Goal: Task Accomplishment & Management: Complete application form

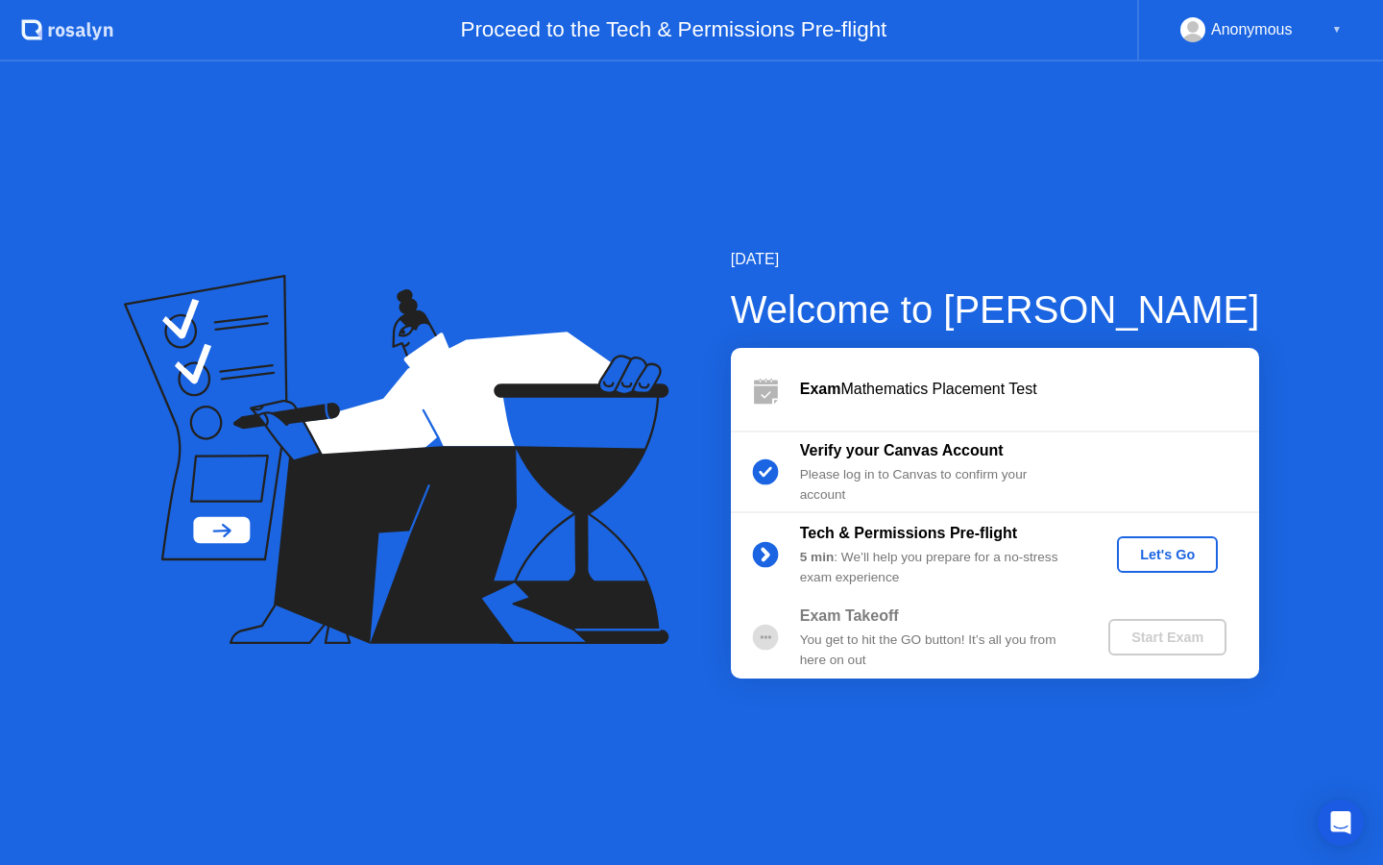
click at [1211, 558] on button "Let's Go" at bounding box center [1167, 554] width 101 height 37
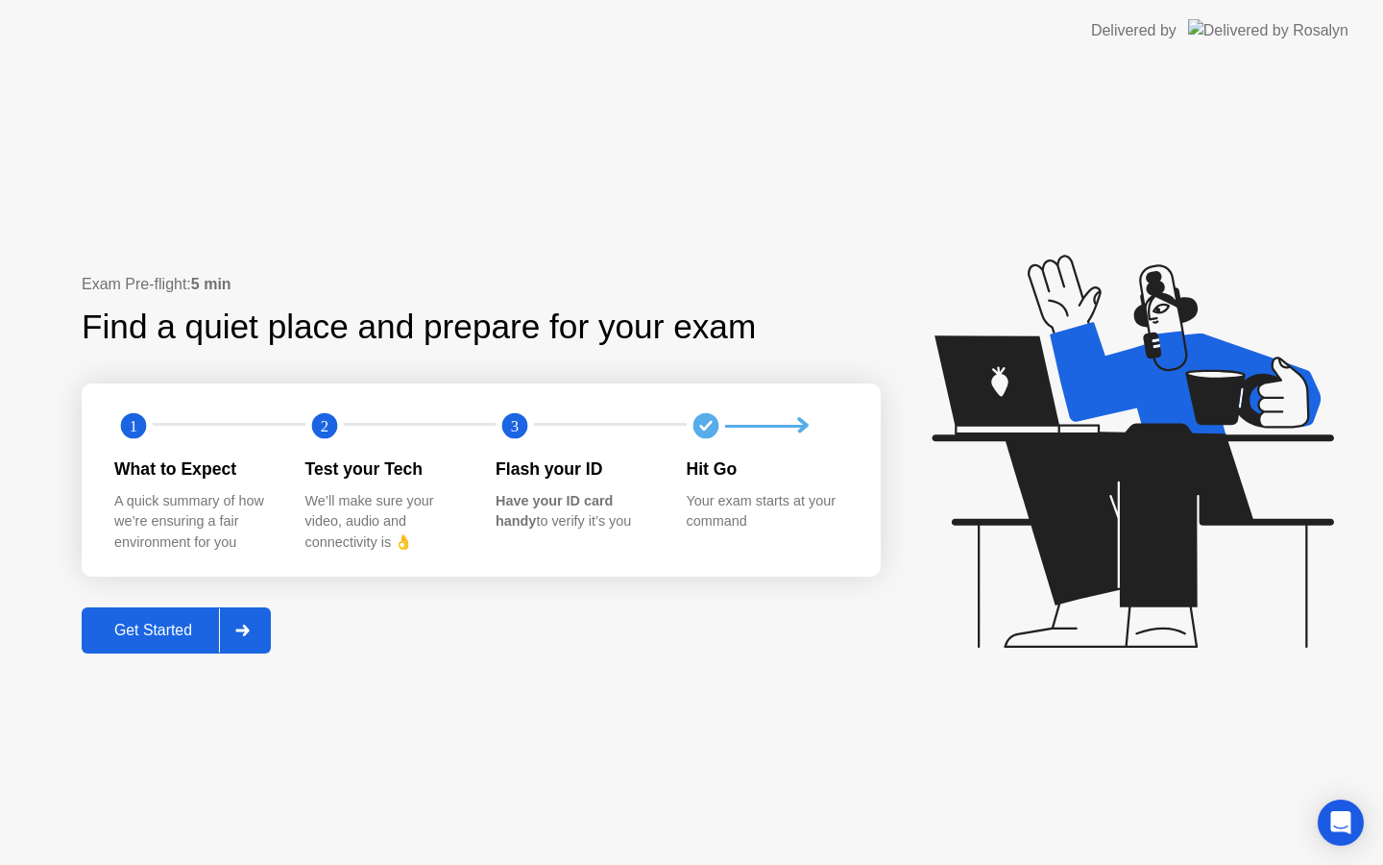
click at [115, 632] on div "Get Started" at bounding box center [153, 630] width 132 height 17
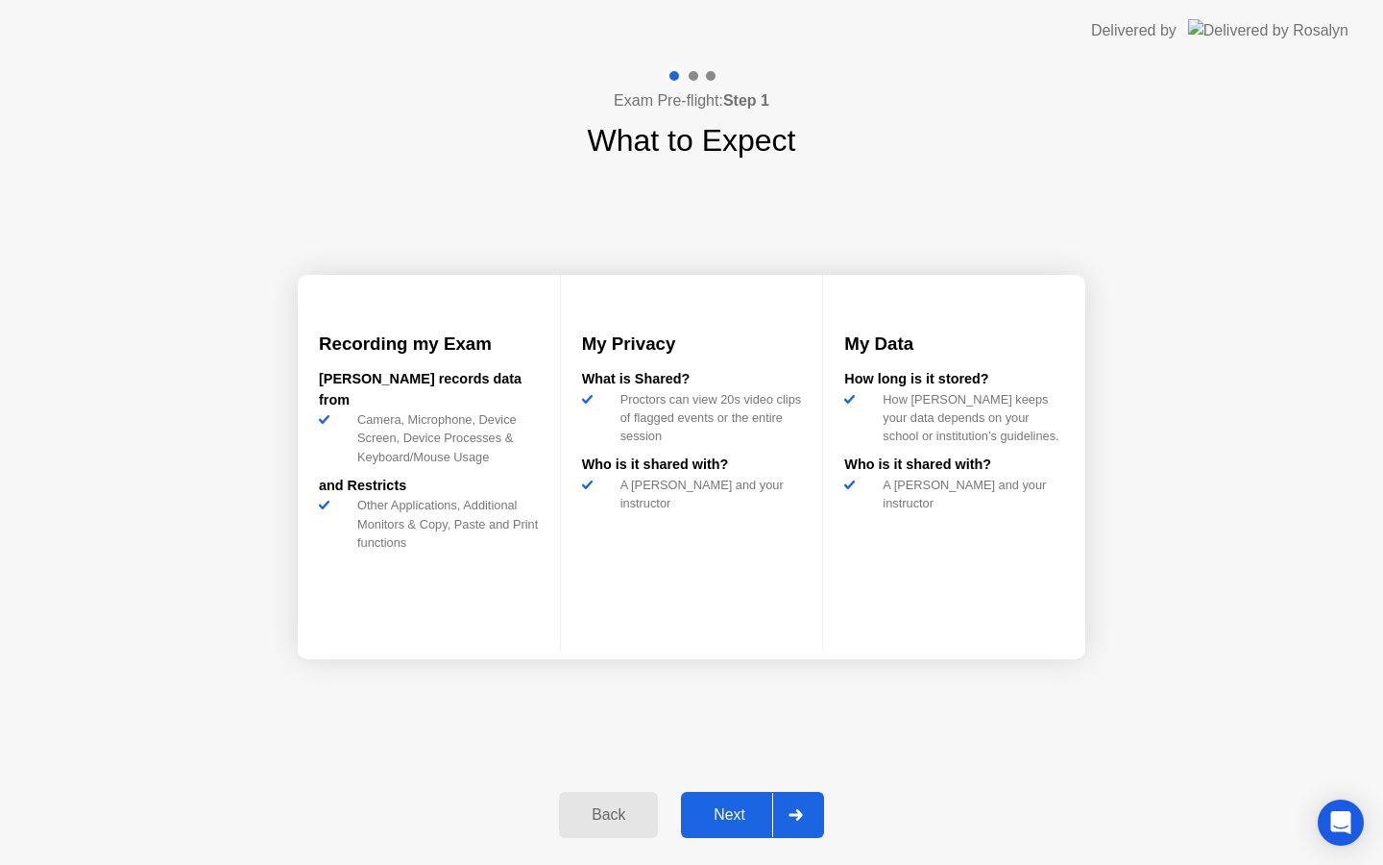
click at [718, 811] on div "Next" at bounding box center [729, 814] width 85 height 17
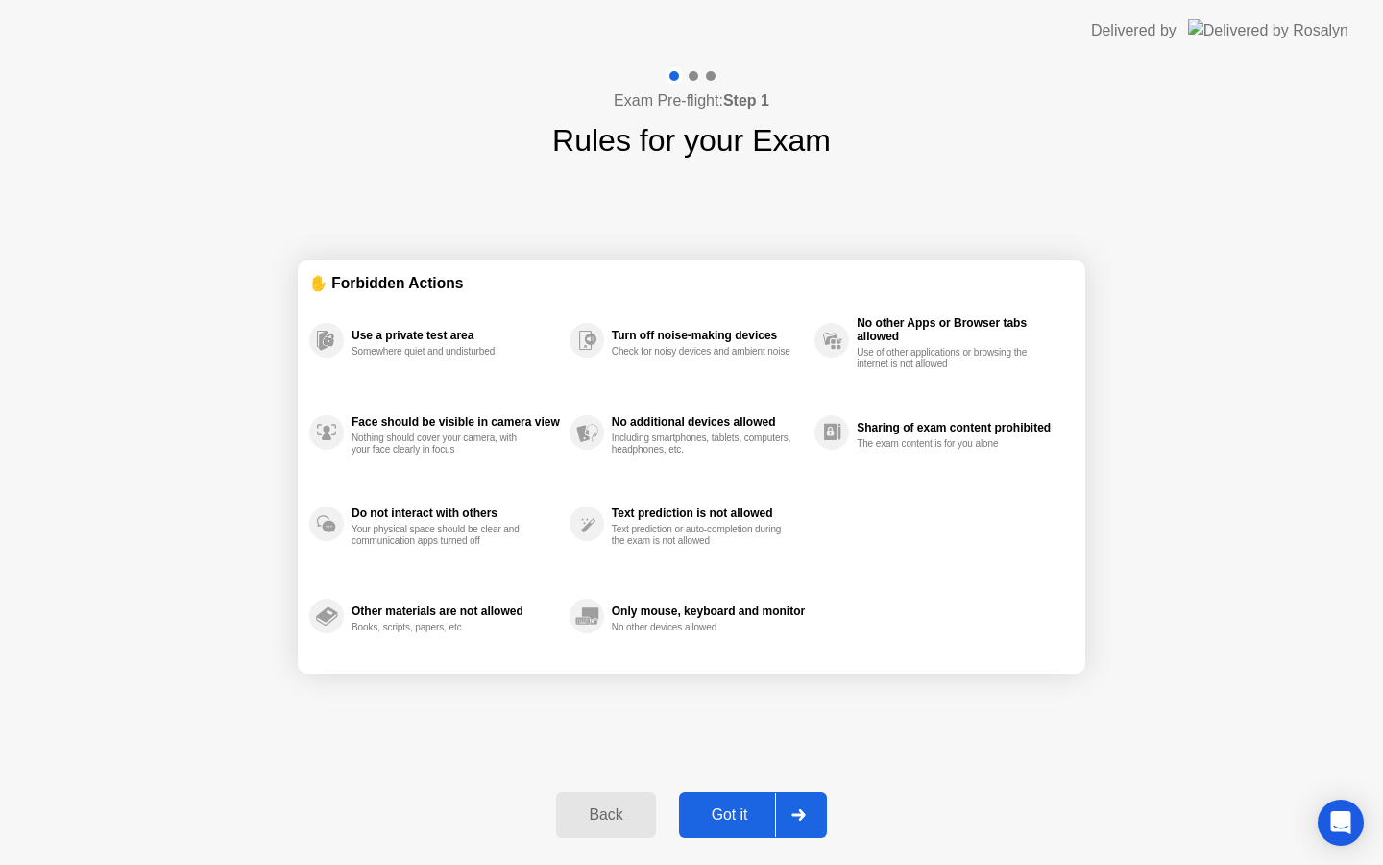
click at [750, 812] on div "Got it" at bounding box center [730, 814] width 90 height 17
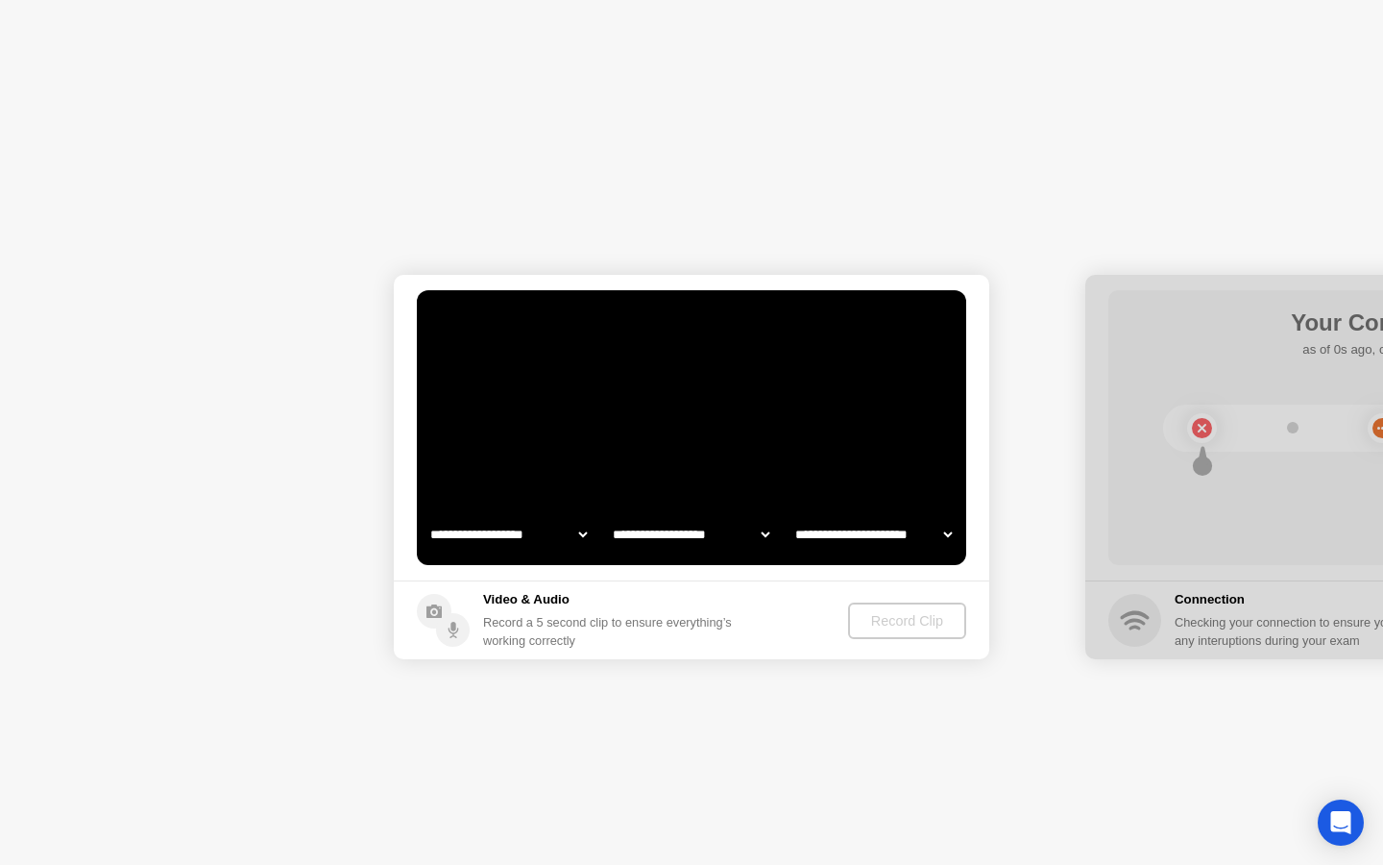
select select "**********"
select select "*******"
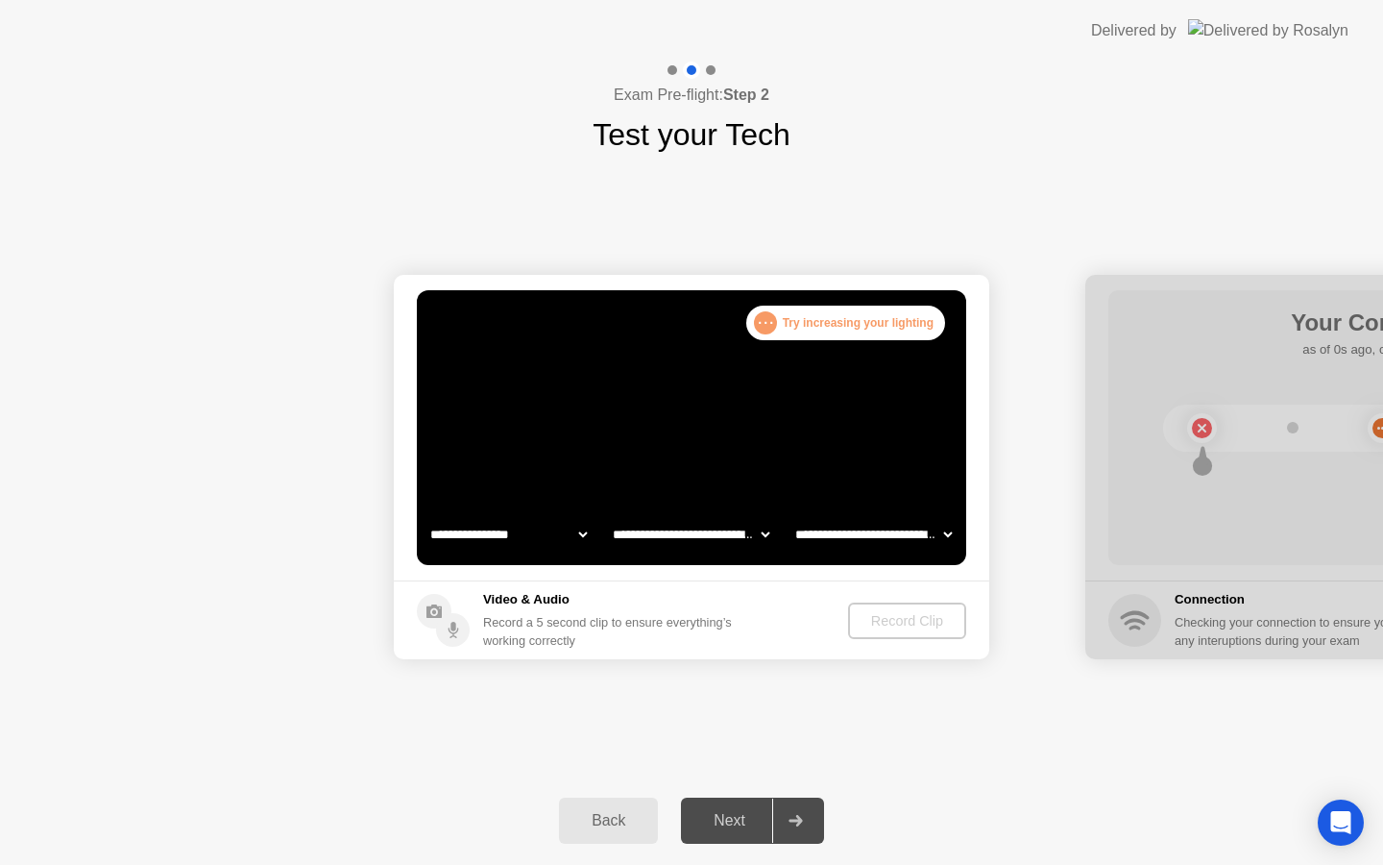
click at [741, 528] on select "**********" at bounding box center [691, 534] width 164 height 38
select select "**********"
click at [684, 533] on select "**********" at bounding box center [691, 534] width 164 height 38
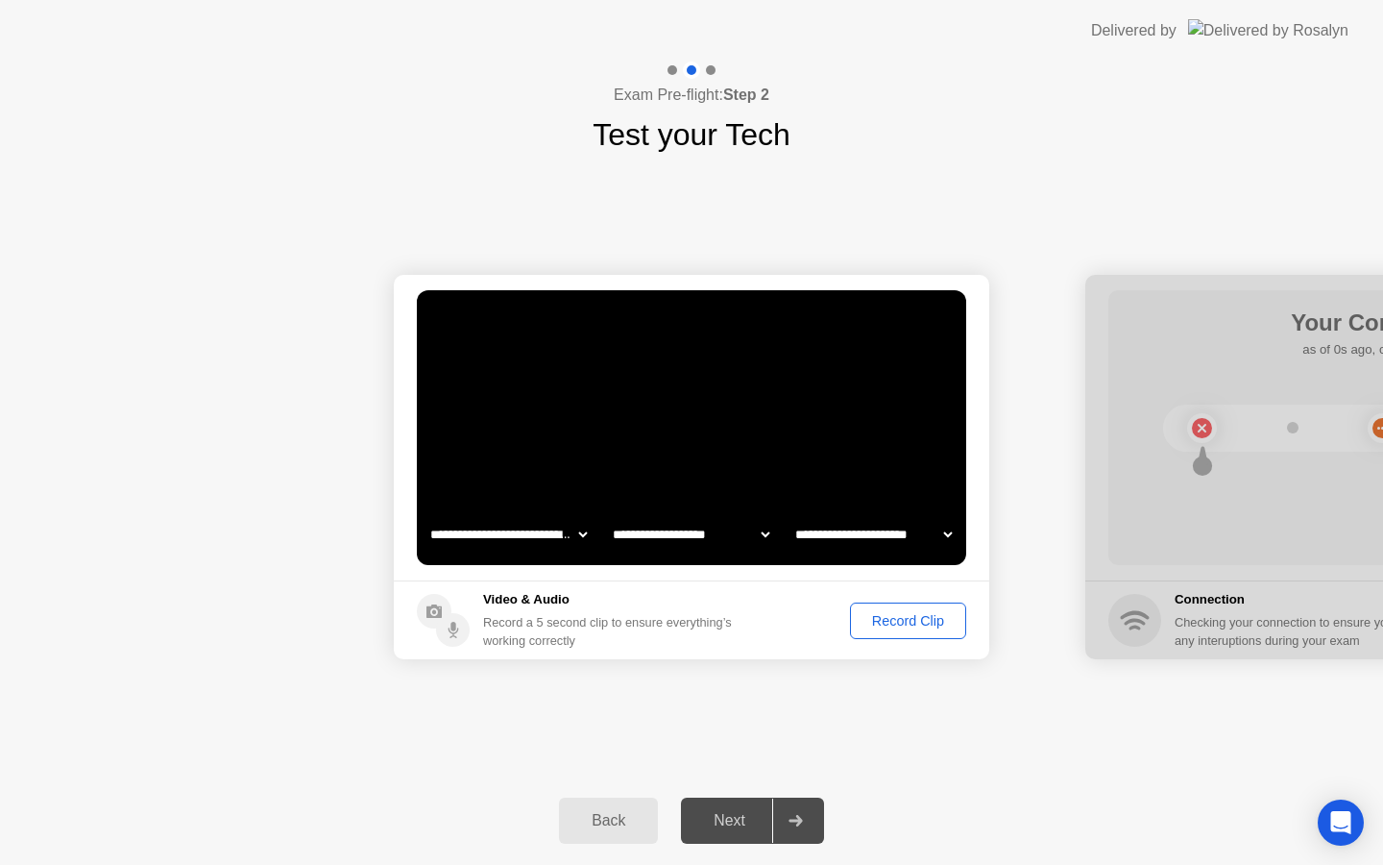
click at [898, 620] on div "Record Clip" at bounding box center [908, 620] width 103 height 15
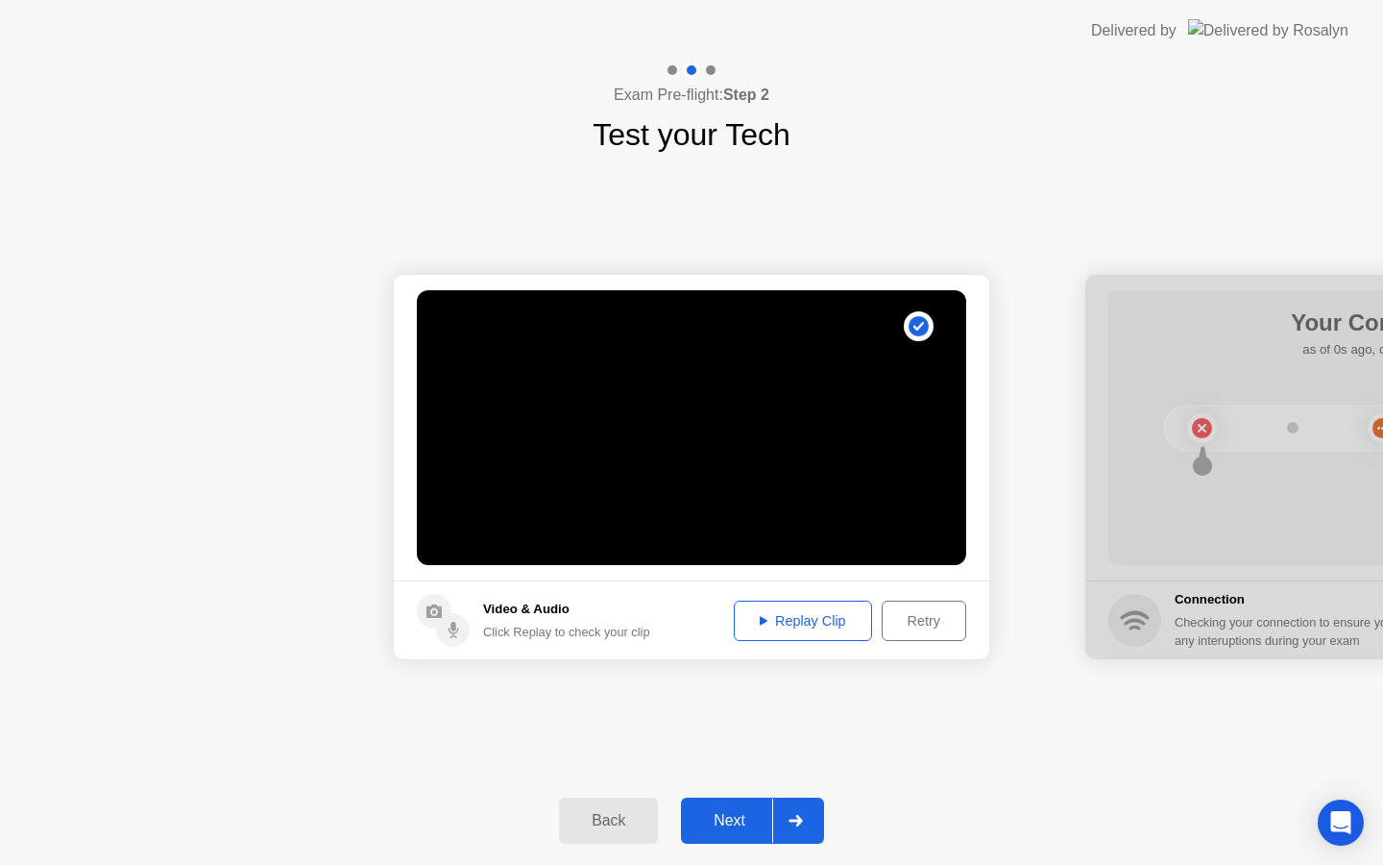
click at [725, 826] on div "Next" at bounding box center [729, 820] width 85 height 17
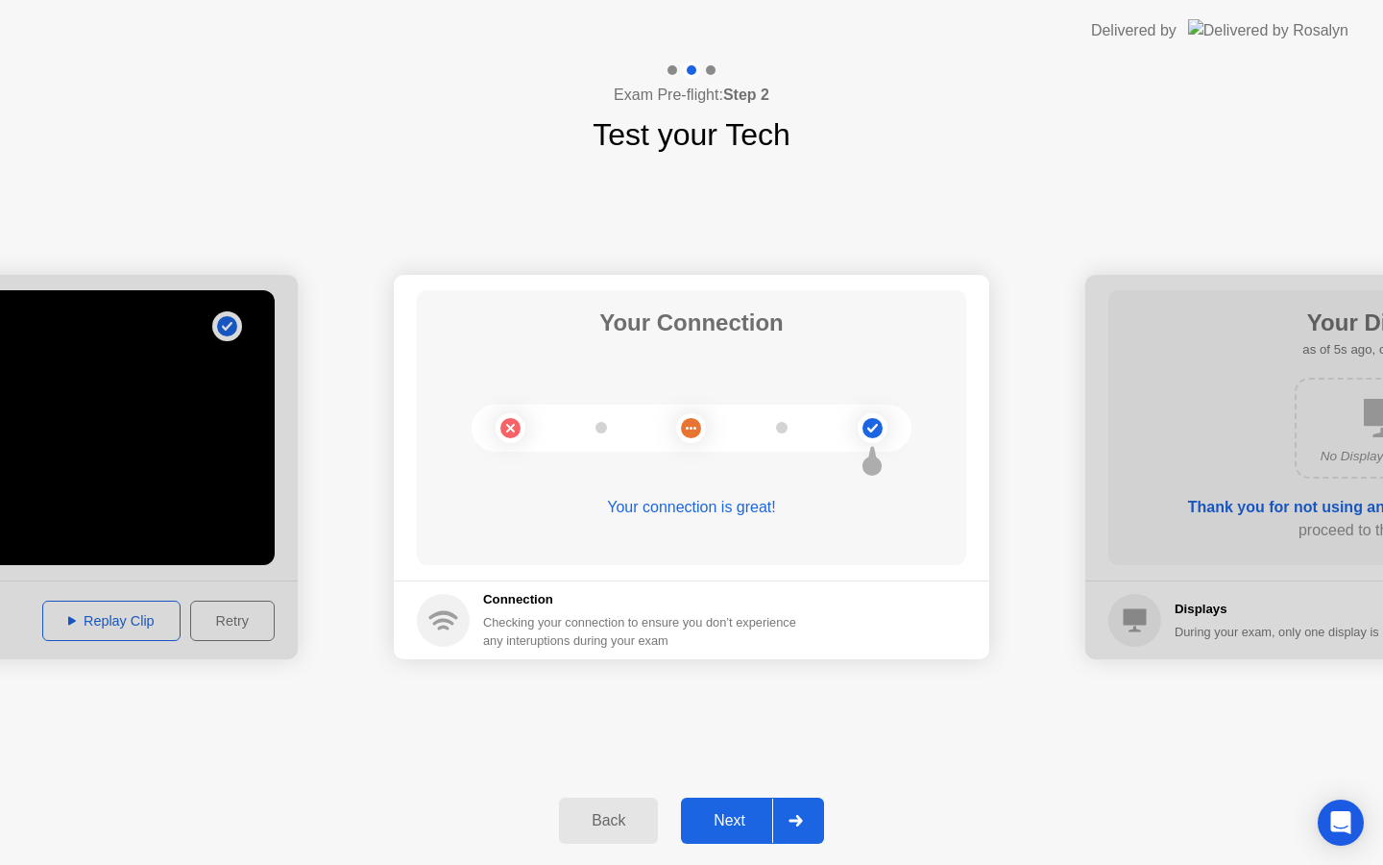
click at [725, 826] on div "Next" at bounding box center [729, 820] width 85 height 17
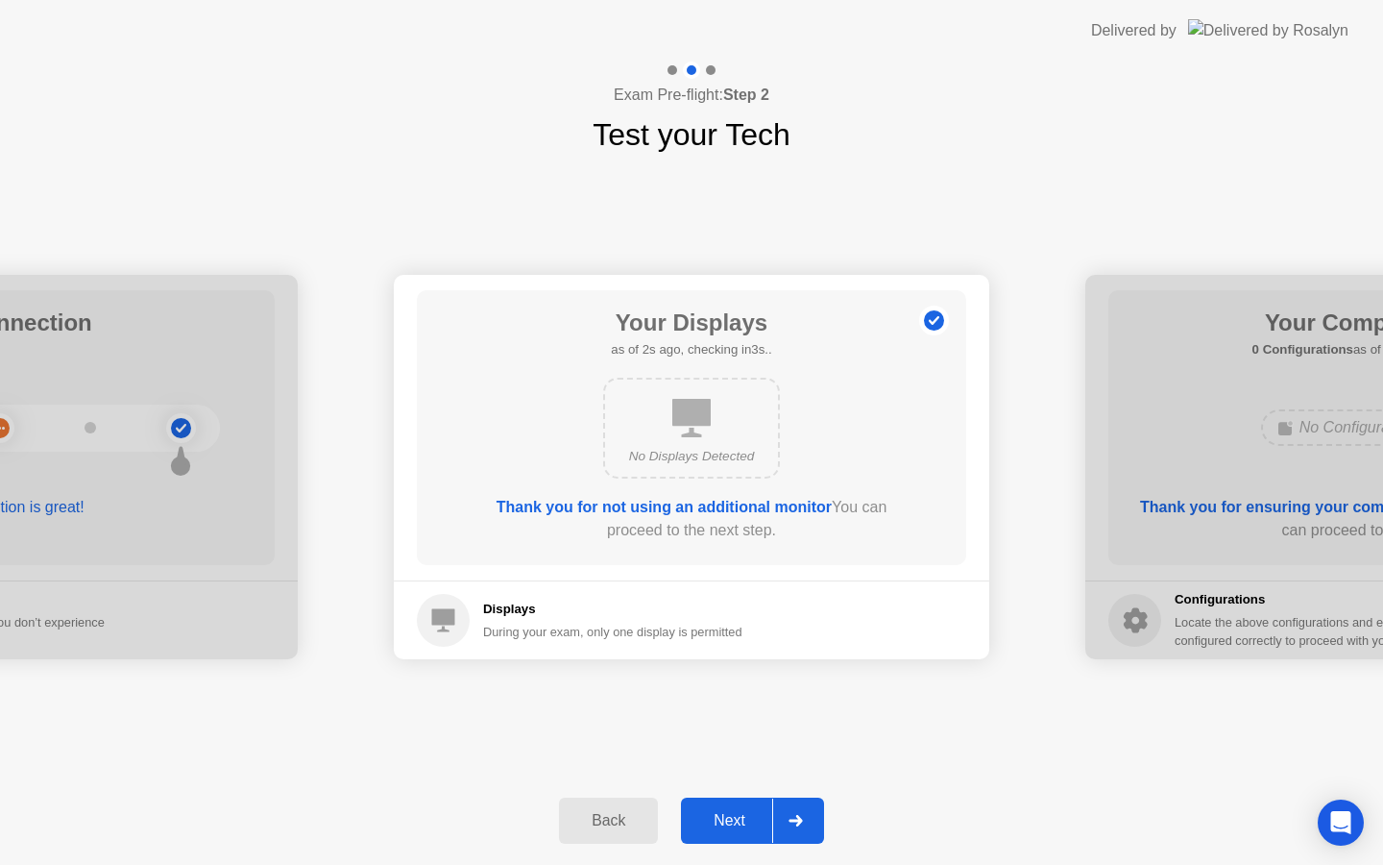
click at [724, 824] on div "Next" at bounding box center [729, 820] width 85 height 17
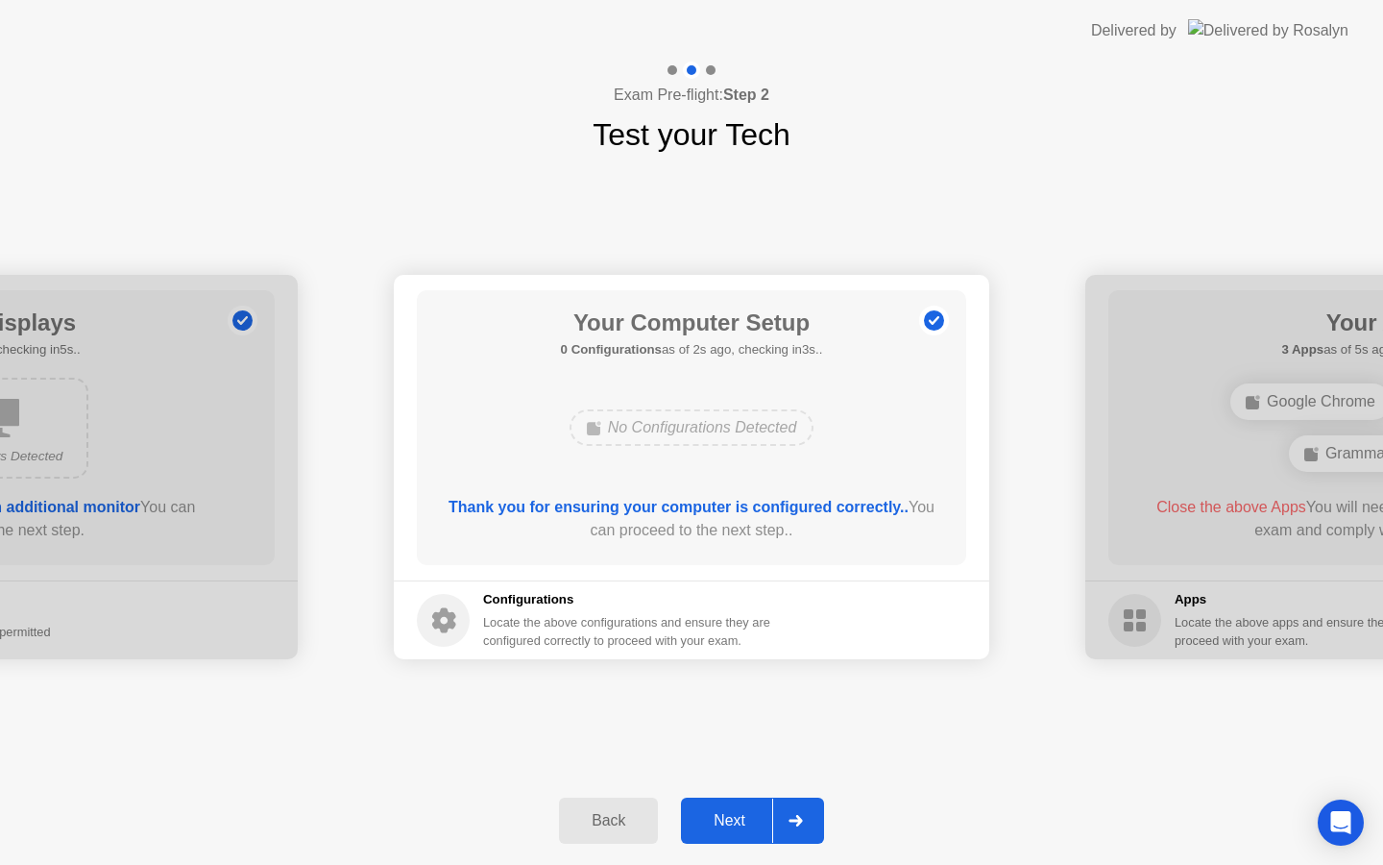
click at [724, 824] on div "Next" at bounding box center [729, 820] width 85 height 17
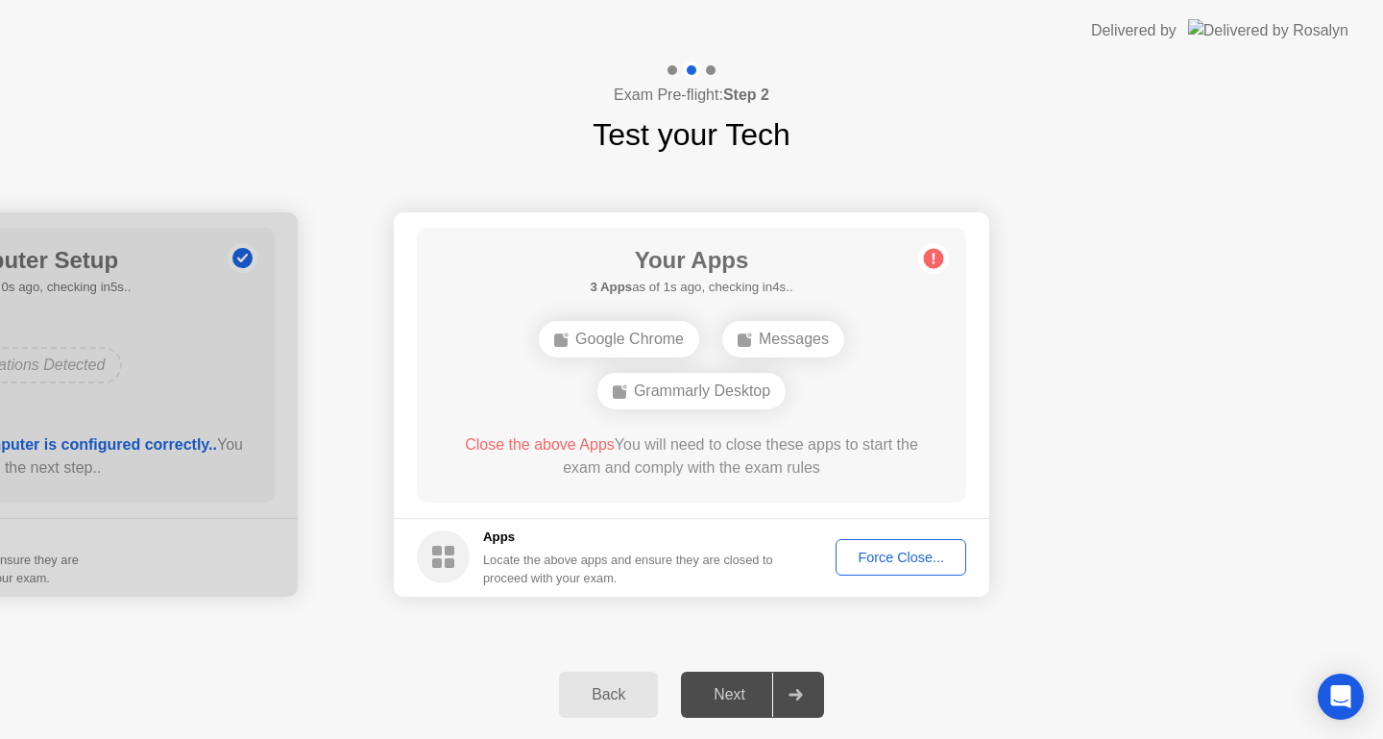
click at [677, 427] on div "Your Apps 3 Apps as of 1s ago, checking in4s.. Google Chrome Messages Grammarly…" at bounding box center [691, 365] width 549 height 275
click at [876, 557] on div "Force Close..." at bounding box center [900, 556] width 117 height 15
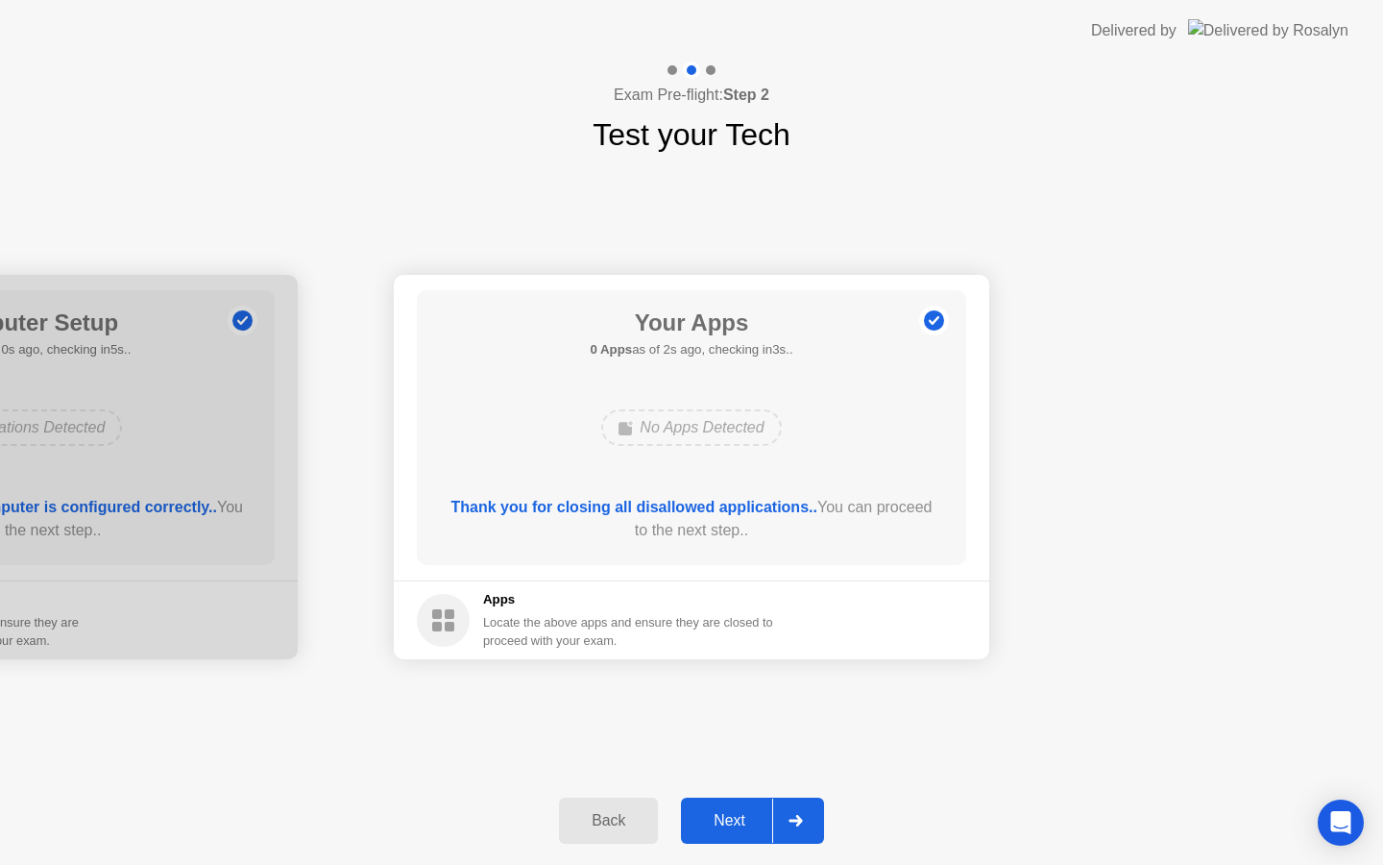
click at [744, 818] on div "Next" at bounding box center [729, 820] width 85 height 17
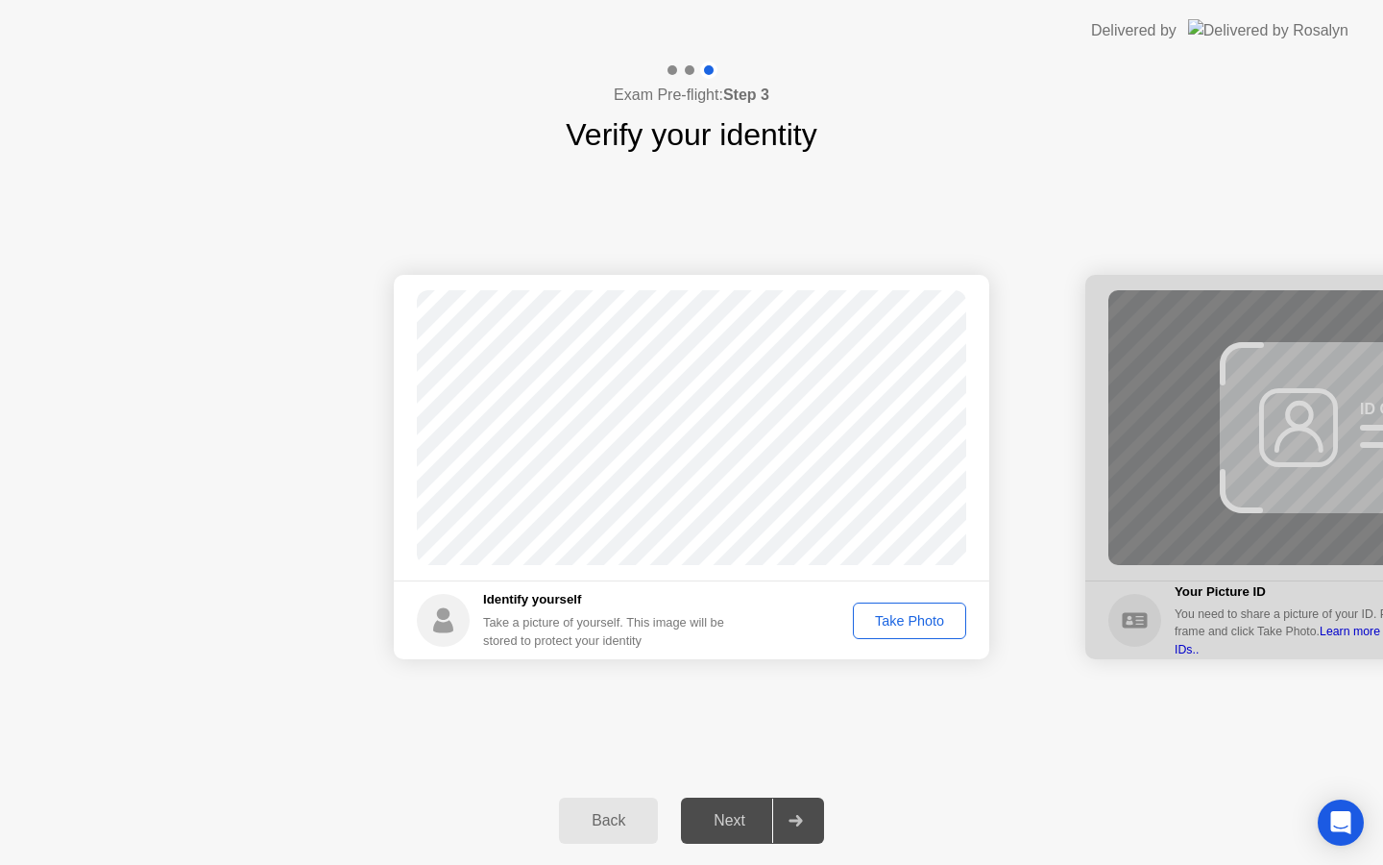
click at [900, 626] on div "Take Photo" at bounding box center [910, 620] width 100 height 15
click at [744, 819] on div "Next" at bounding box center [729, 820] width 85 height 17
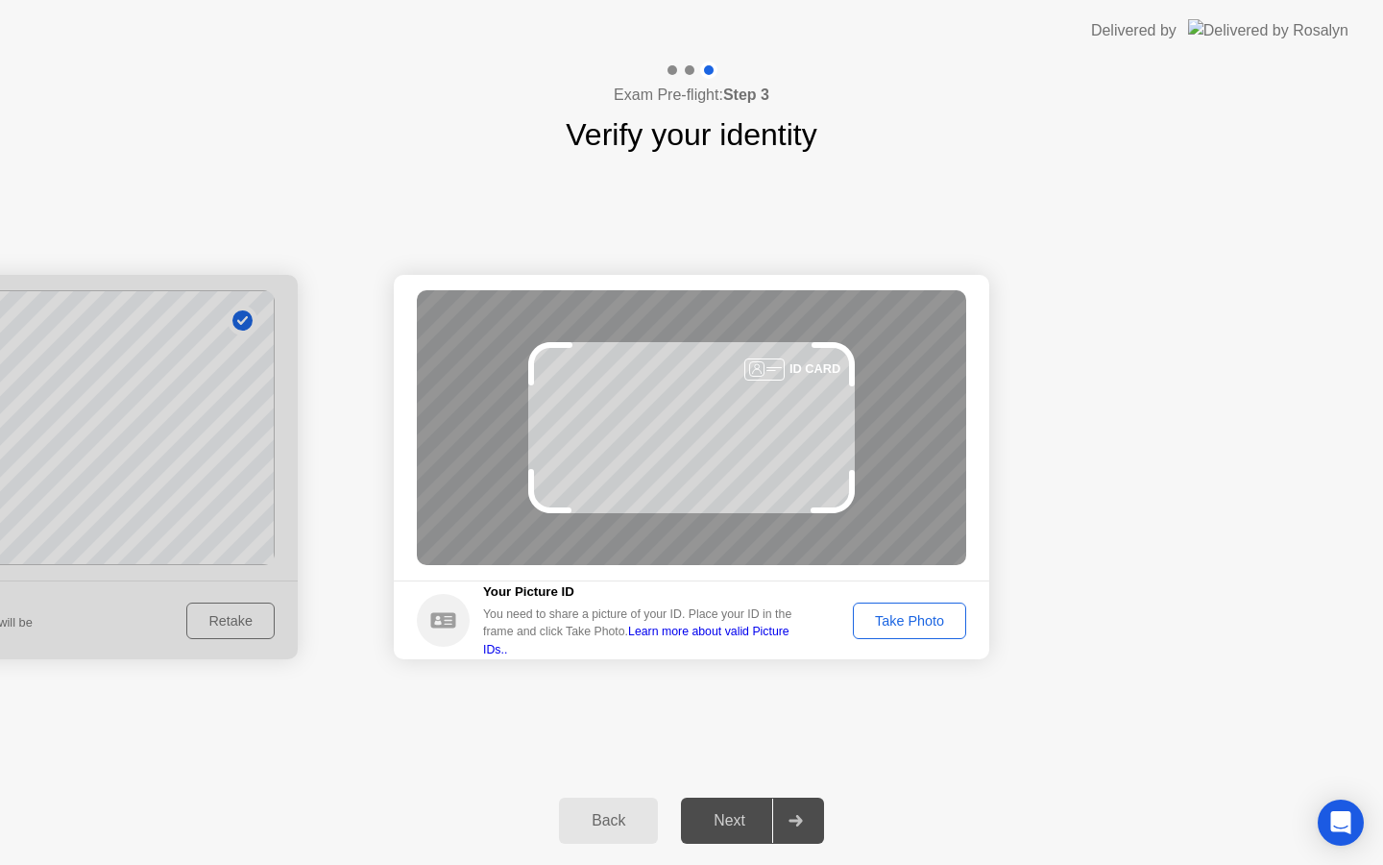
click at [905, 613] on div "Take Photo" at bounding box center [910, 620] width 100 height 15
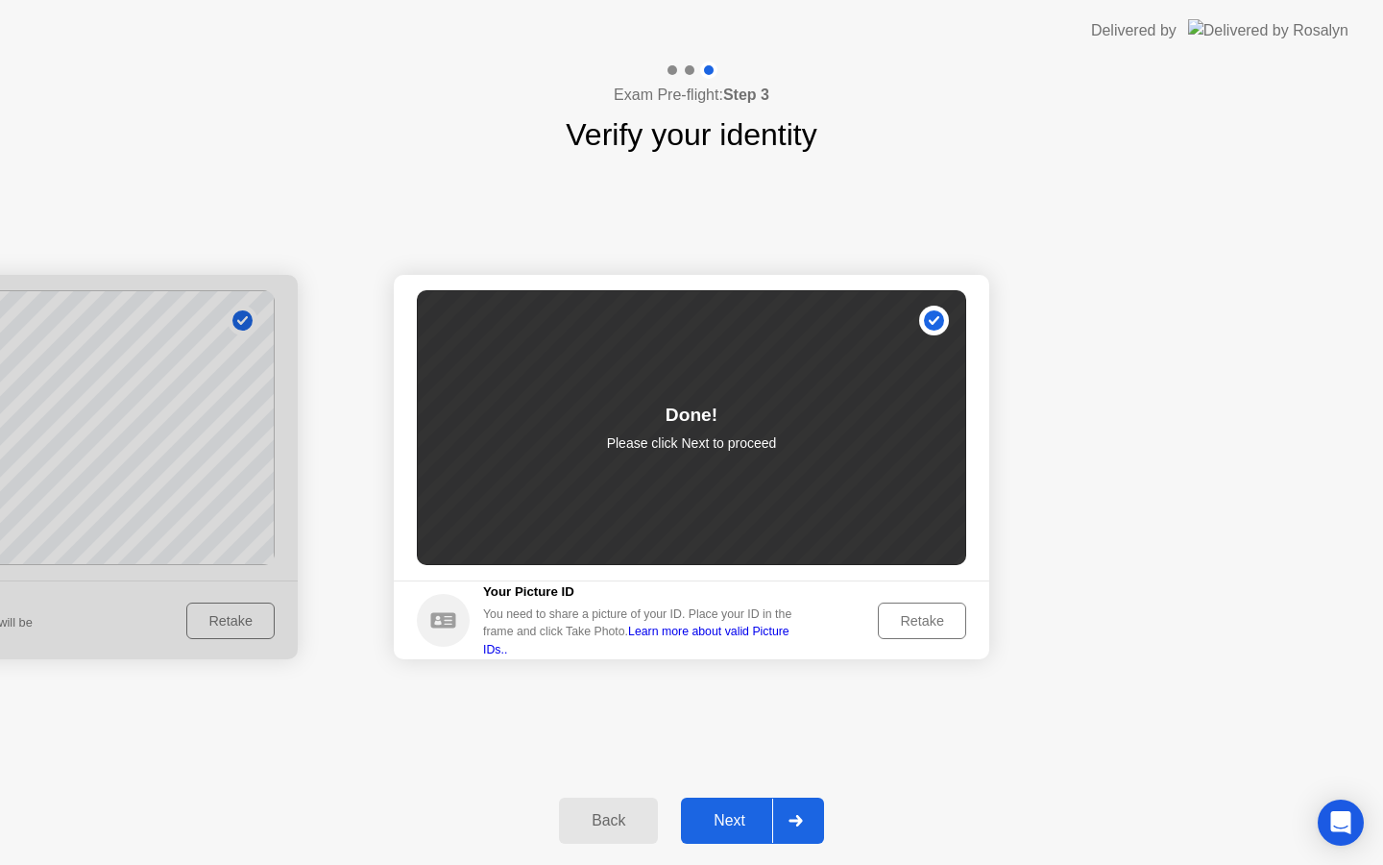
click at [744, 835] on button "Next" at bounding box center [752, 820] width 143 height 46
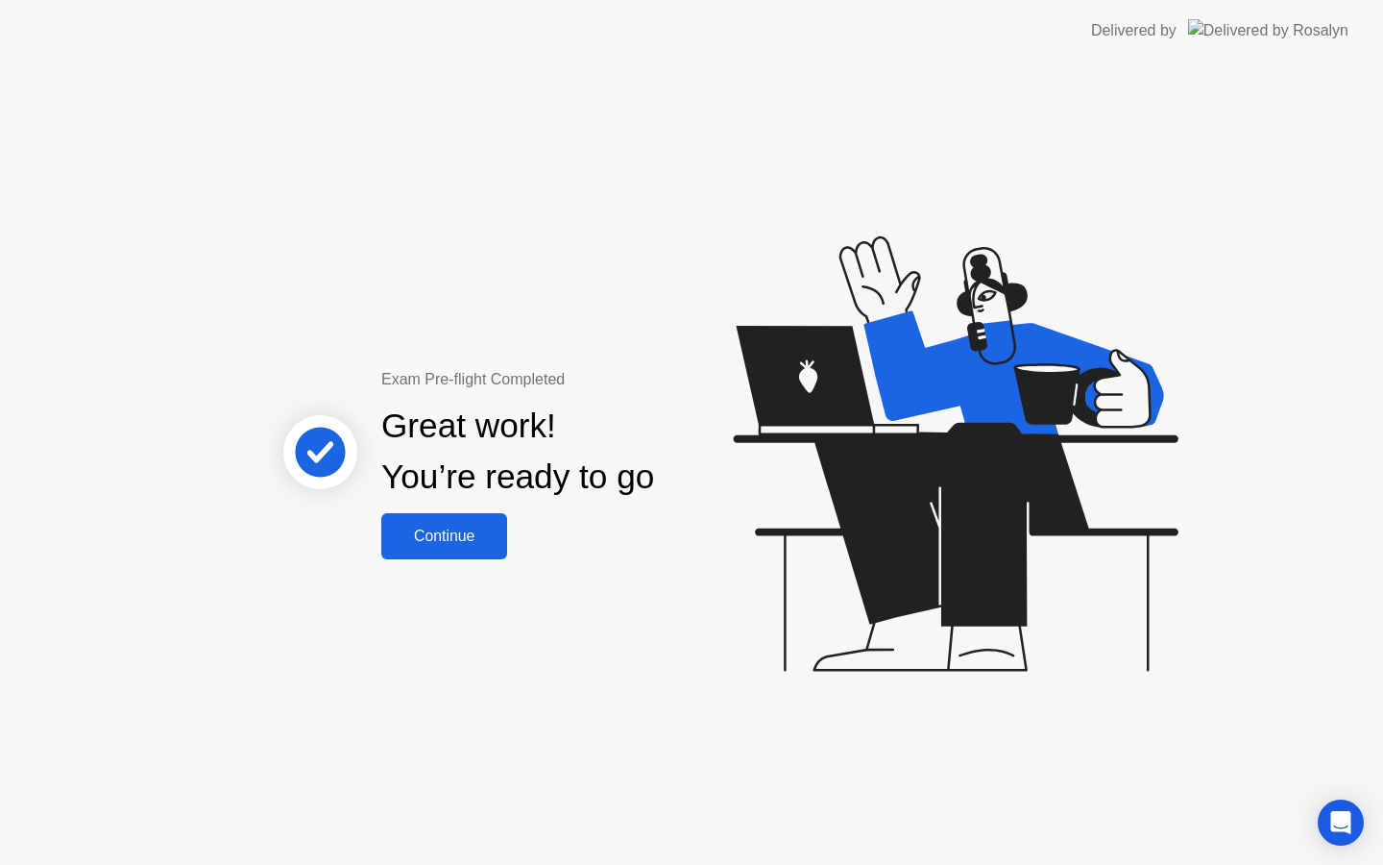
click at [468, 529] on div "Continue" at bounding box center [444, 535] width 114 height 17
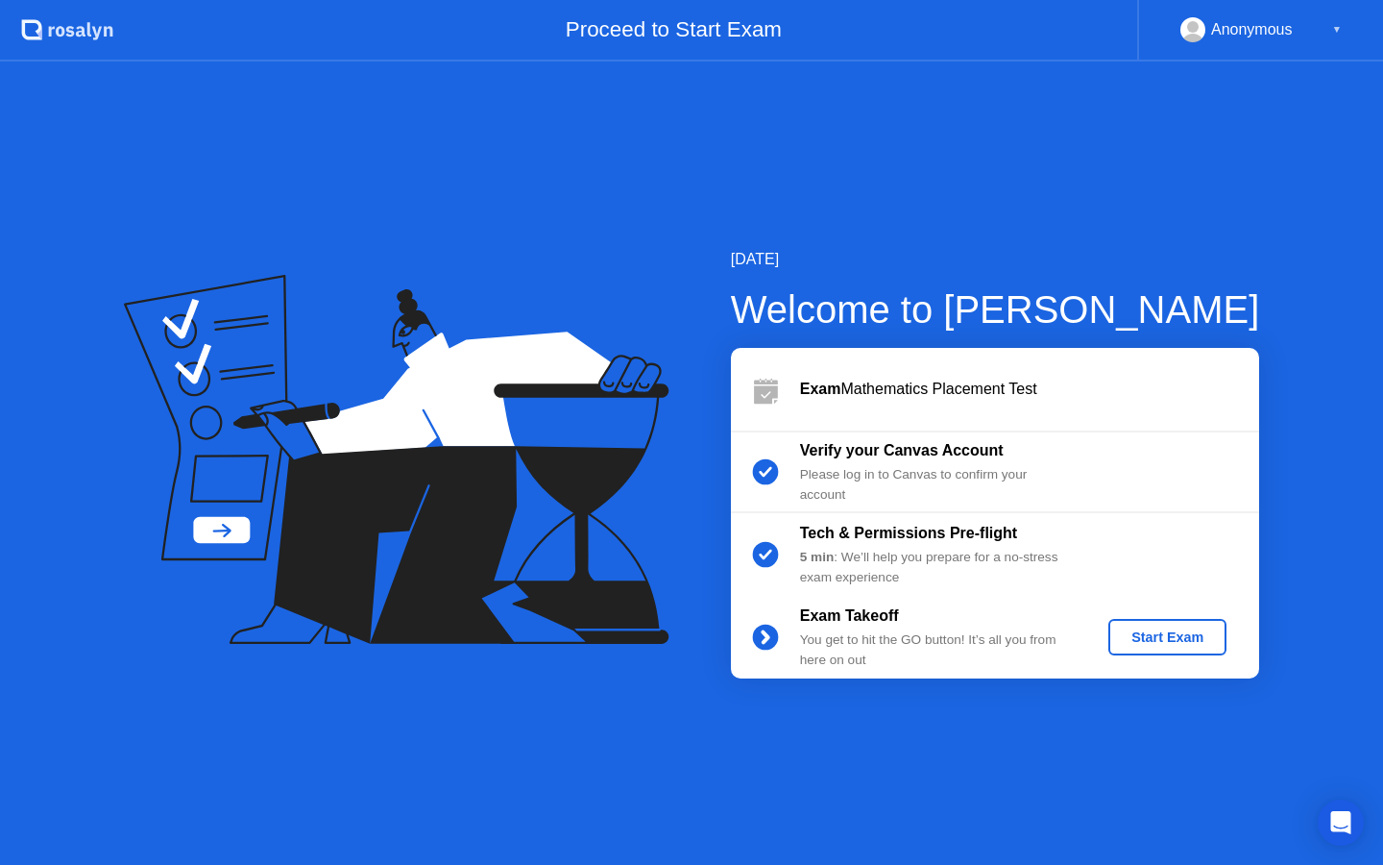
click at [1188, 643] on div "Start Exam" at bounding box center [1167, 636] width 103 height 15
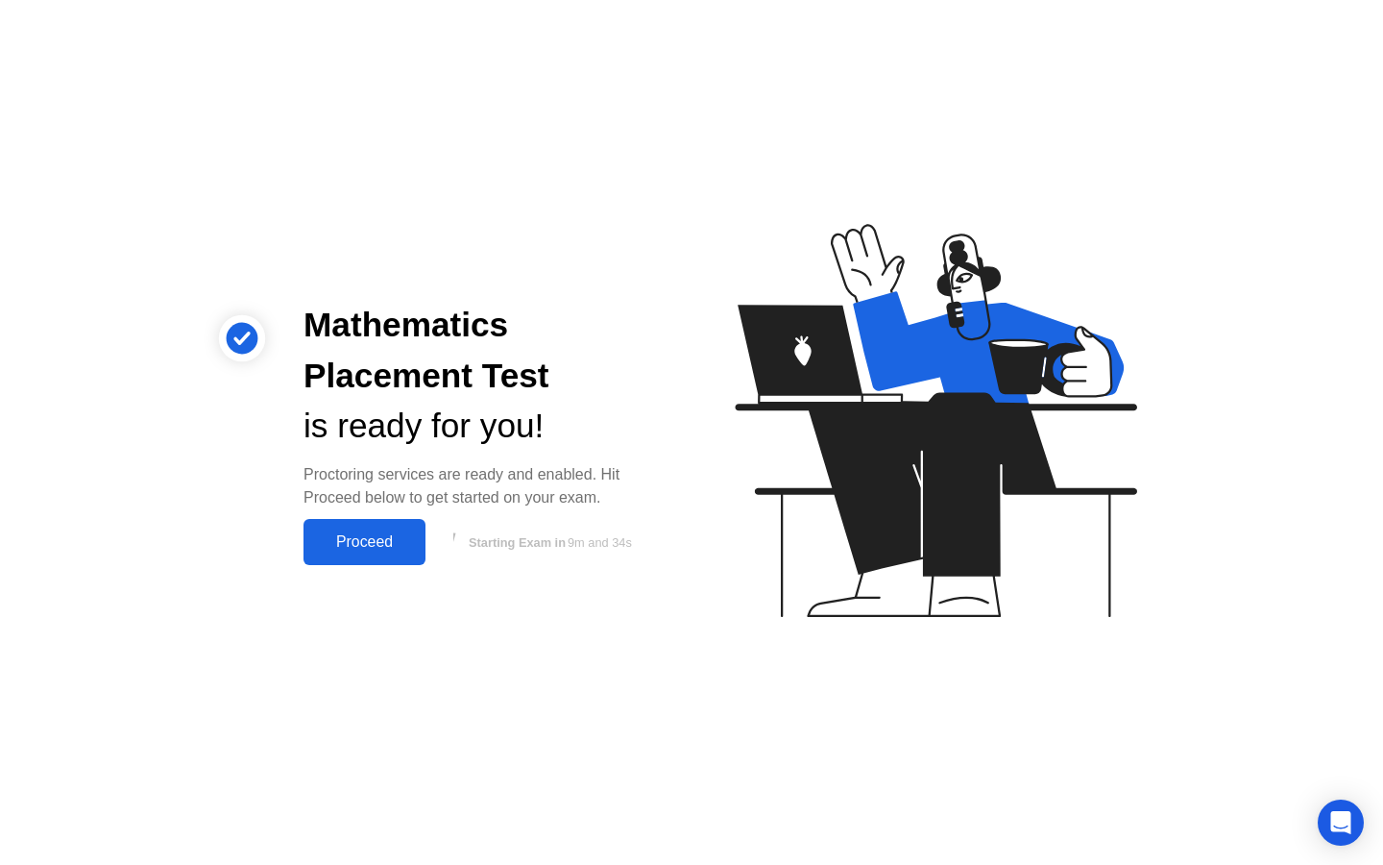
click at [403, 533] on div "Proceed" at bounding box center [364, 541] width 110 height 17
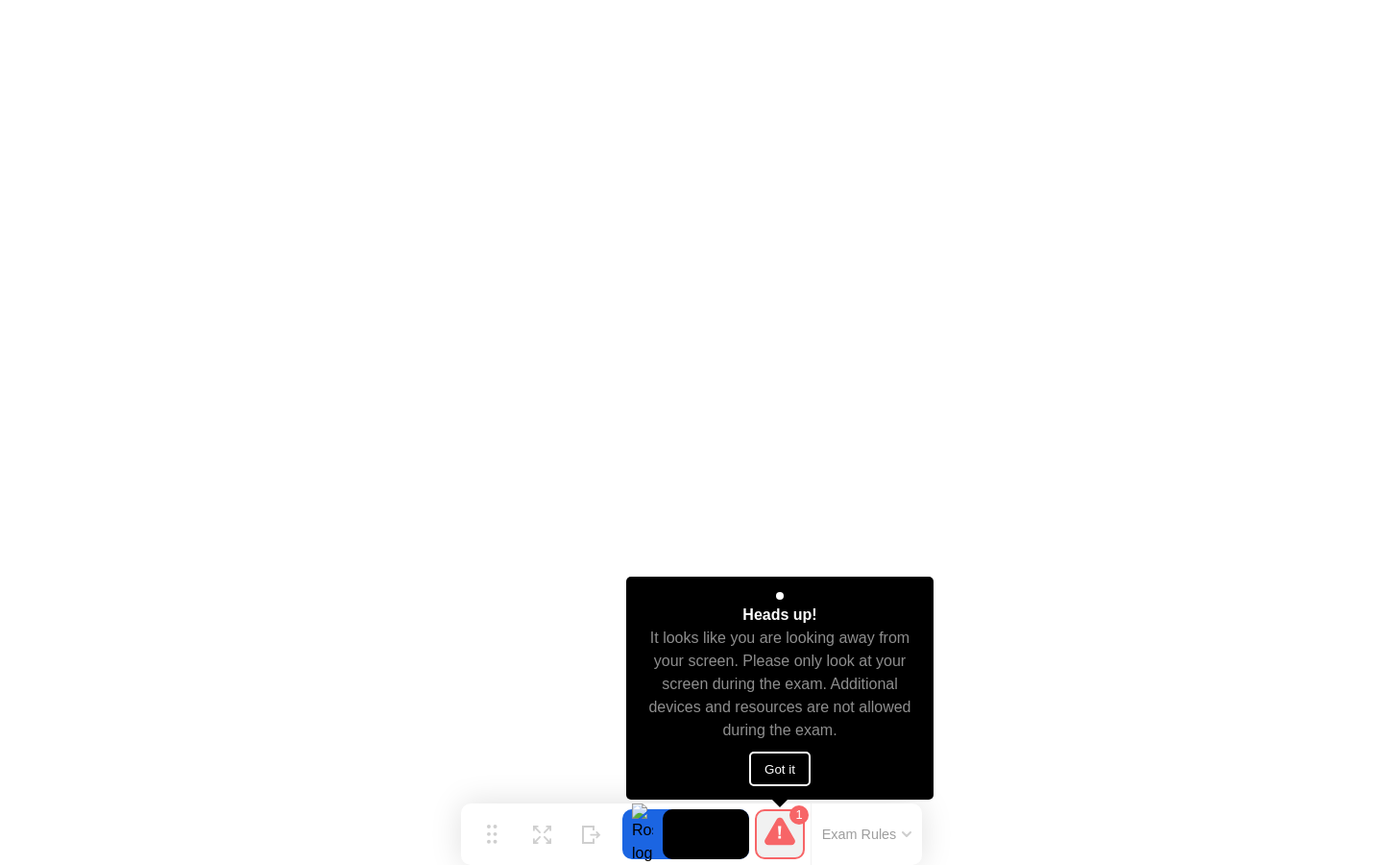
click at [769, 762] on button "Got it" at bounding box center [779, 768] width 61 height 35
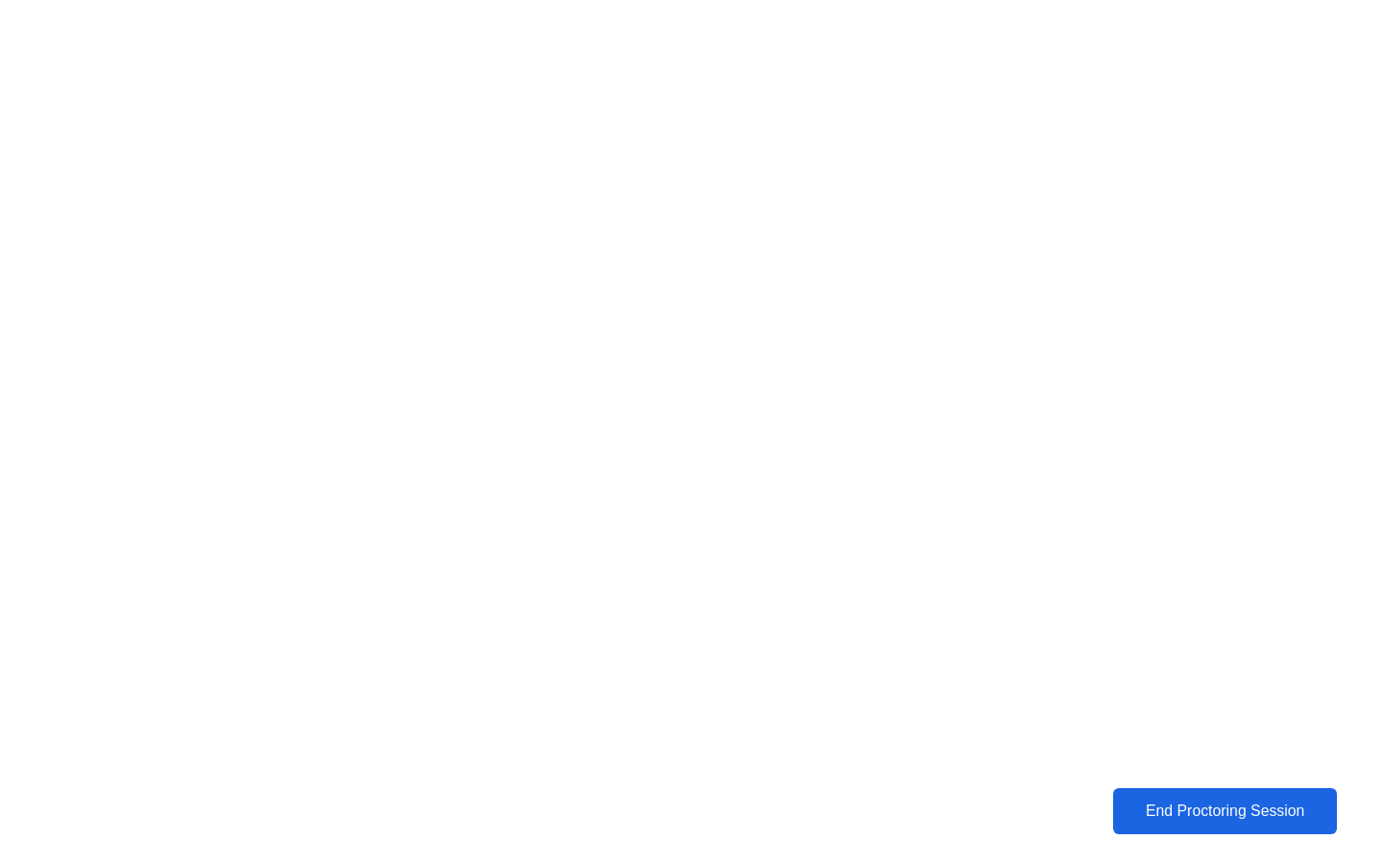
click at [1161, 802] on div "End Proctoring Session" at bounding box center [1225, 810] width 214 height 17
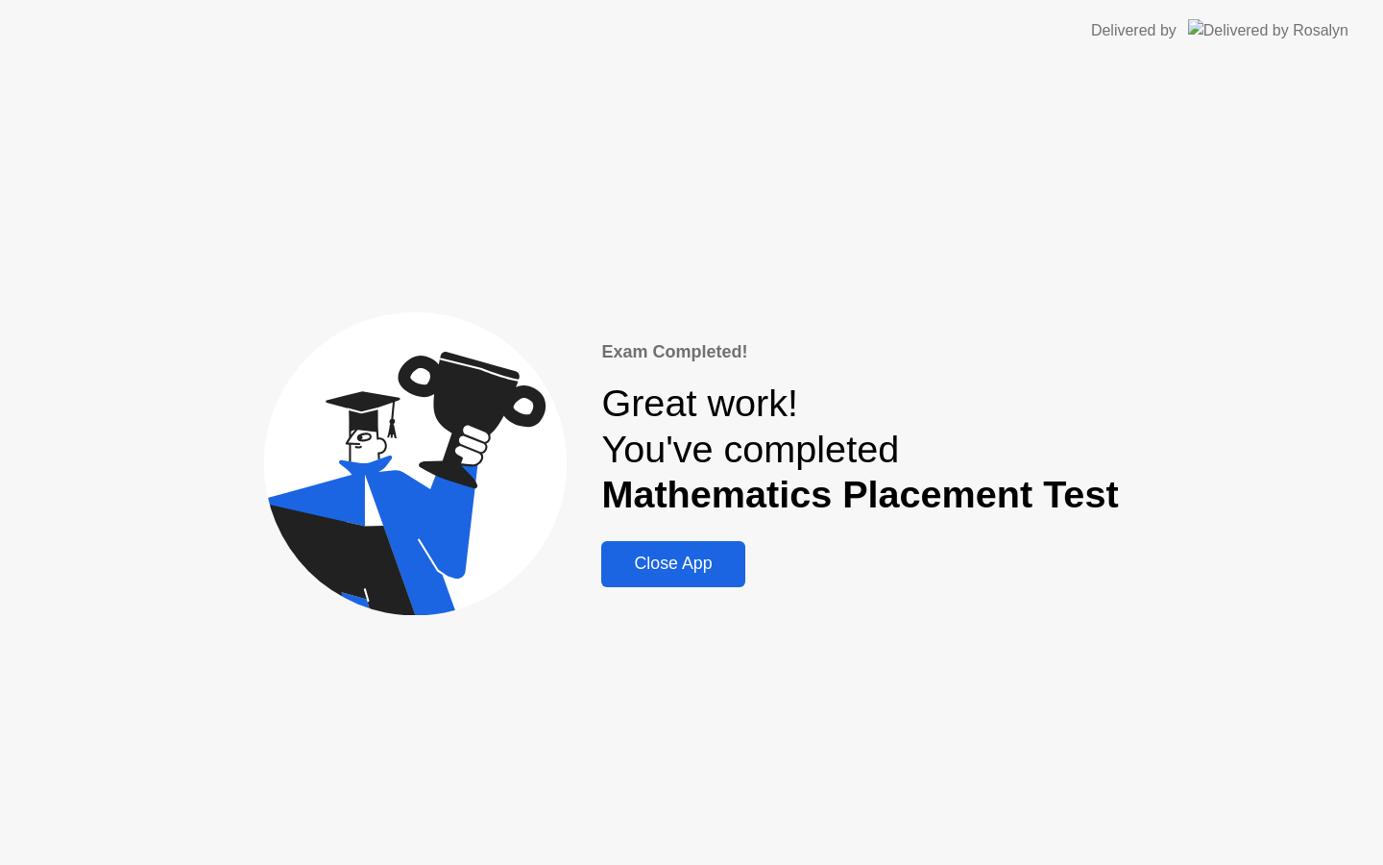
click at [696, 573] on div "Close App" at bounding box center [673, 563] width 132 height 20
